Goal: Complete application form: Complete application form

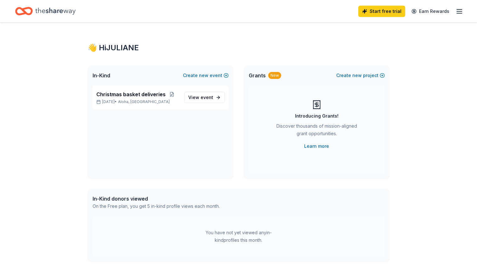
click at [460, 13] on icon "button" at bounding box center [459, 12] width 8 height 8
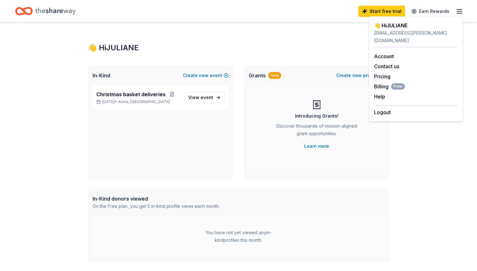
click at [98, 77] on span "In-Kind" at bounding box center [101, 76] width 18 height 8
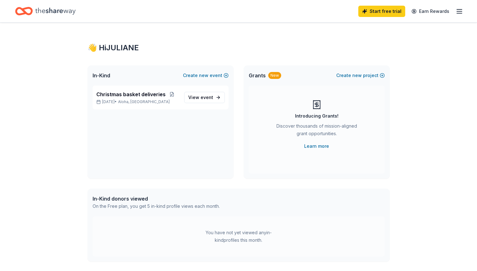
click at [100, 76] on span "In-Kind" at bounding box center [101, 76] width 18 height 8
click at [118, 48] on div "👋 Hi JULIANE" at bounding box center [238, 48] width 302 height 10
click at [91, 48] on div "👋 Hi JULIANE" at bounding box center [238, 48] width 302 height 10
click at [203, 99] on span "event" at bounding box center [206, 97] width 13 height 5
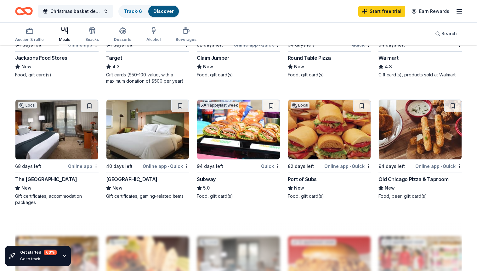
scroll to position [378, 0]
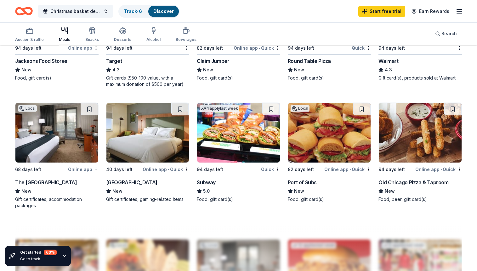
click at [207, 182] on div "Subway" at bounding box center [206, 183] width 19 height 8
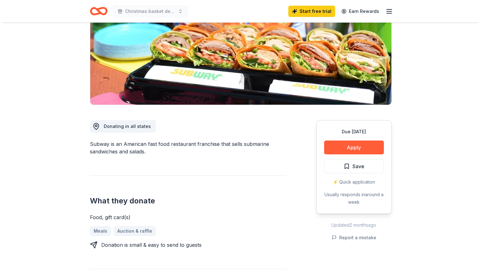
scroll to position [94, 0]
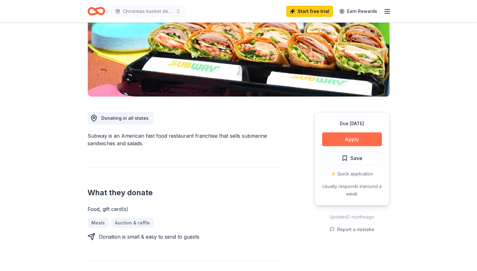
click at [343, 141] on button "Apply" at bounding box center [352, 139] width 60 height 14
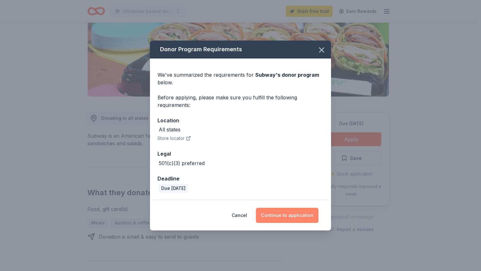
click at [300, 218] on button "Continue to application" at bounding box center [287, 215] width 63 height 15
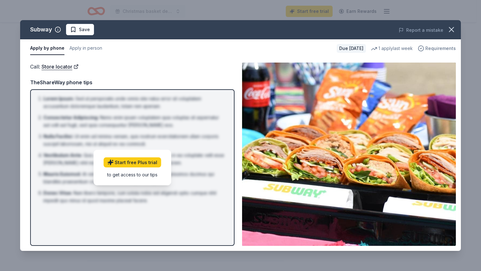
click at [438, 49] on span "Requirements" at bounding box center [441, 49] width 31 height 8
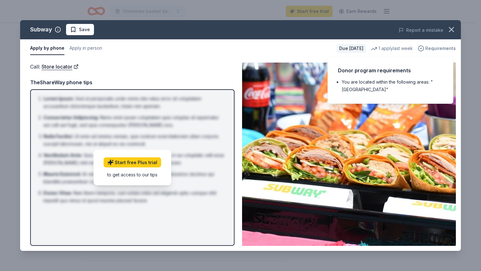
click at [438, 49] on span "Requirements" at bounding box center [441, 49] width 31 height 8
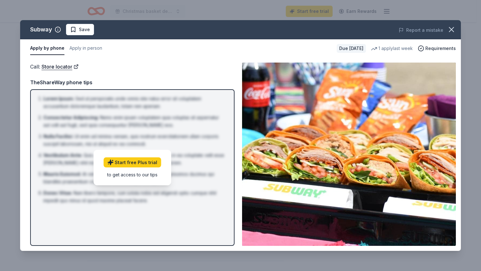
click at [156, 82] on div "TheShareWay phone tips" at bounding box center [132, 82] width 204 height 8
click at [62, 69] on link "Store locator" at bounding box center [60, 67] width 37 height 8
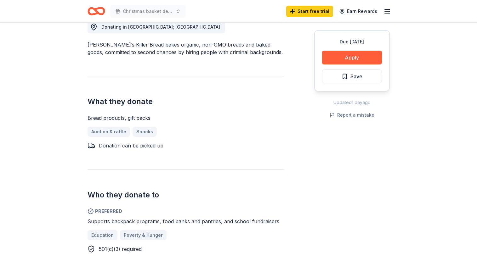
scroll to position [157, 0]
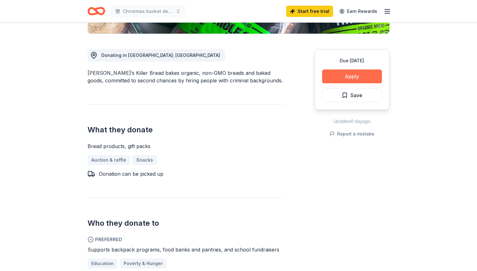
click at [372, 76] on button "Apply" at bounding box center [352, 77] width 60 height 14
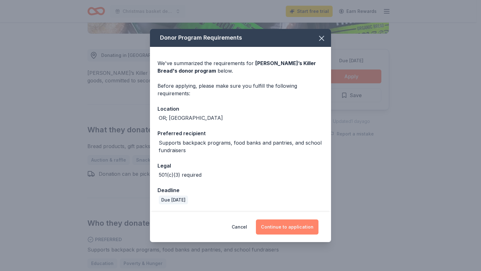
click at [308, 227] on button "Continue to application" at bounding box center [287, 227] width 63 height 15
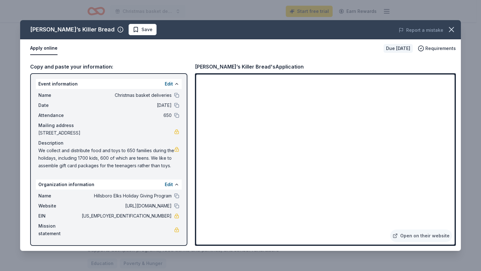
click at [151, 150] on span "We collect and distribute food and toys to 650 families during the holidays, in…" at bounding box center [106, 158] width 136 height 23
drag, startPoint x: 73, startPoint y: 184, endPoint x: 204, endPoint y: 299, distance: 174.4
drag, startPoint x: 452, startPoint y: 28, endPoint x: 255, endPoint y: 52, distance: 197.8
click at [452, 28] on icon "button" at bounding box center [451, 29] width 9 height 9
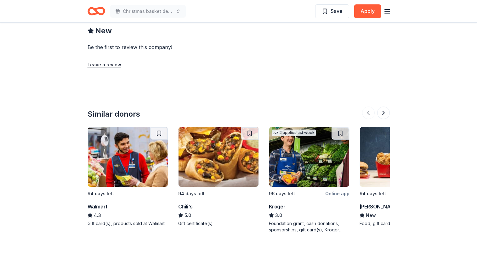
scroll to position [570, 0]
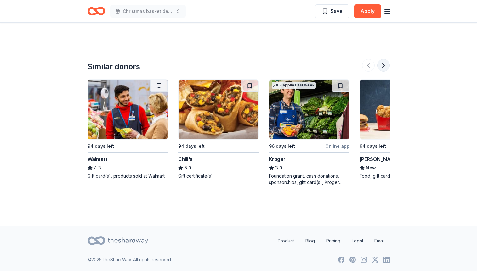
click at [383, 65] on button at bounding box center [383, 65] width 13 height 13
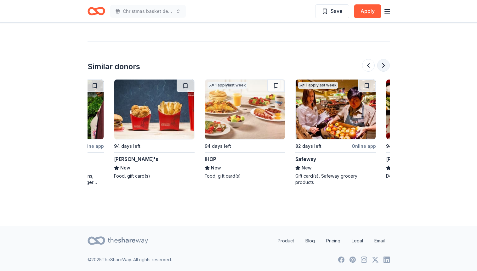
scroll to position [0, 272]
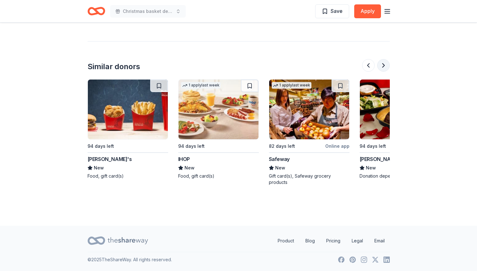
click at [383, 65] on button at bounding box center [383, 65] width 13 height 13
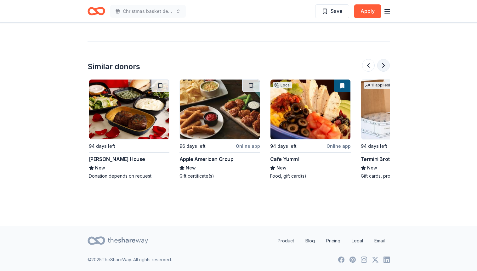
scroll to position [0, 544]
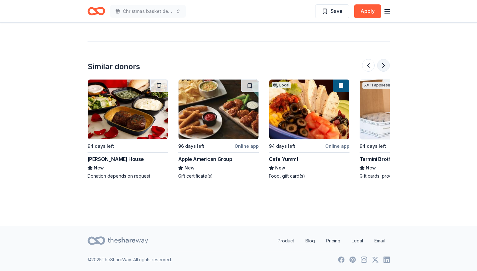
click at [383, 65] on button at bounding box center [383, 65] width 13 height 13
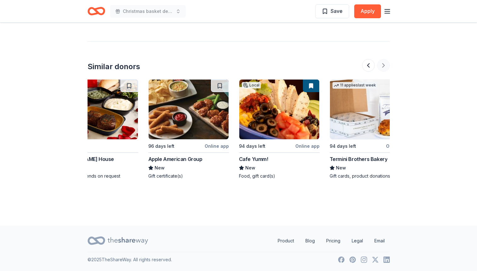
scroll to position [0, 594]
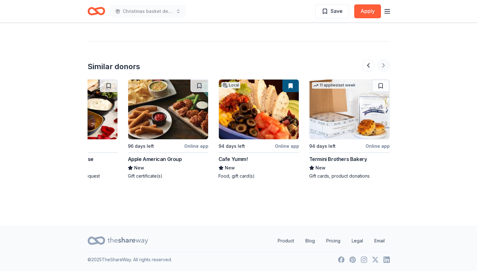
click at [383, 65] on div at bounding box center [376, 65] width 28 height 13
click at [365, 69] on button at bounding box center [368, 65] width 13 height 13
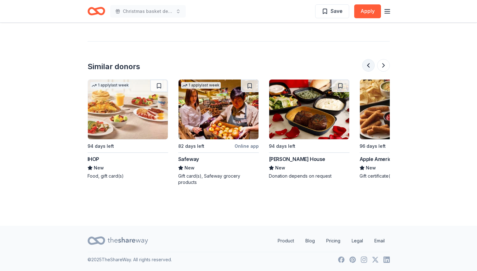
click at [365, 69] on button at bounding box center [368, 65] width 13 height 13
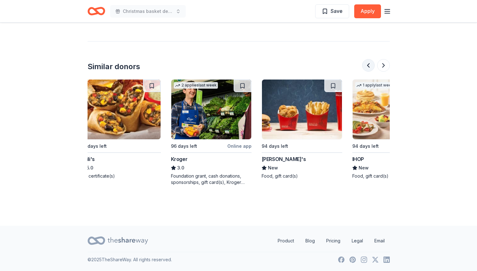
scroll to position [0, 91]
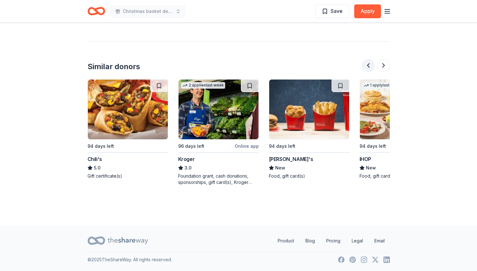
click at [365, 69] on button at bounding box center [368, 65] width 13 height 13
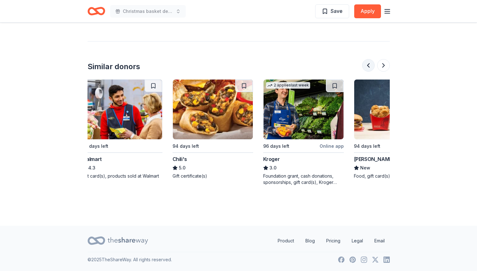
scroll to position [0, 0]
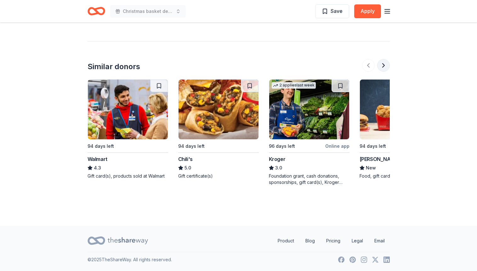
click at [383, 66] on button at bounding box center [383, 65] width 13 height 13
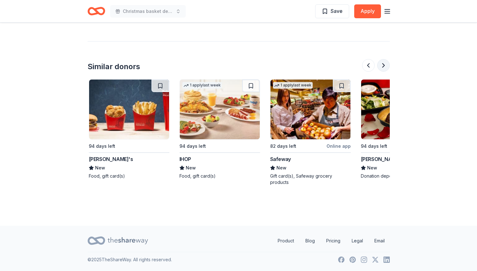
scroll to position [0, 272]
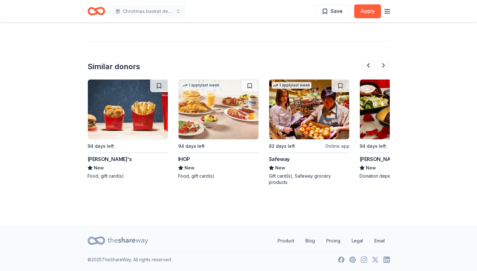
click at [101, 168] on span "New" at bounding box center [99, 168] width 10 height 8
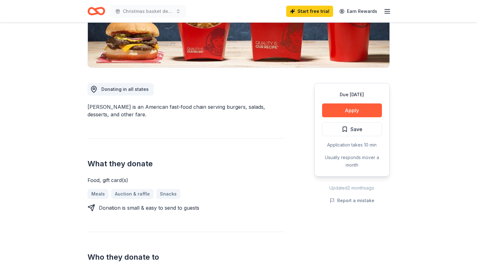
scroll to position [126, 0]
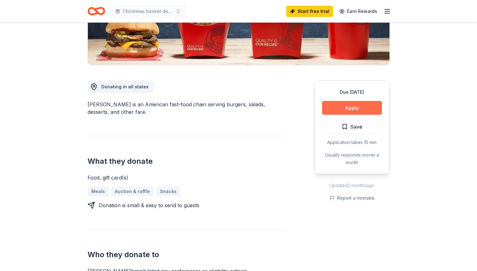
click at [371, 105] on button "Apply" at bounding box center [352, 108] width 60 height 14
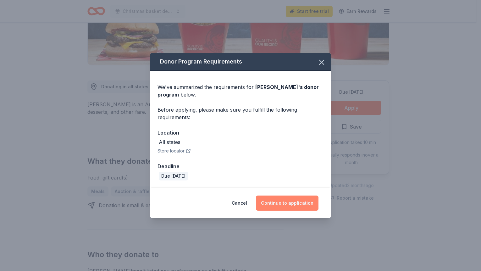
click at [289, 205] on button "Continue to application" at bounding box center [287, 203] width 63 height 15
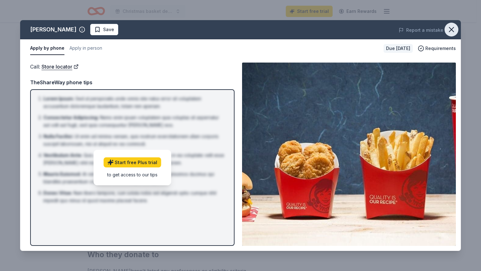
click at [450, 29] on icon "button" at bounding box center [451, 29] width 9 height 9
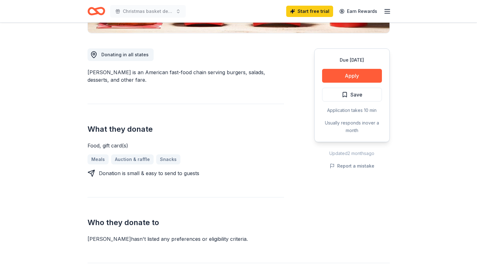
scroll to position [157, 0]
